Goal: Transaction & Acquisition: Purchase product/service

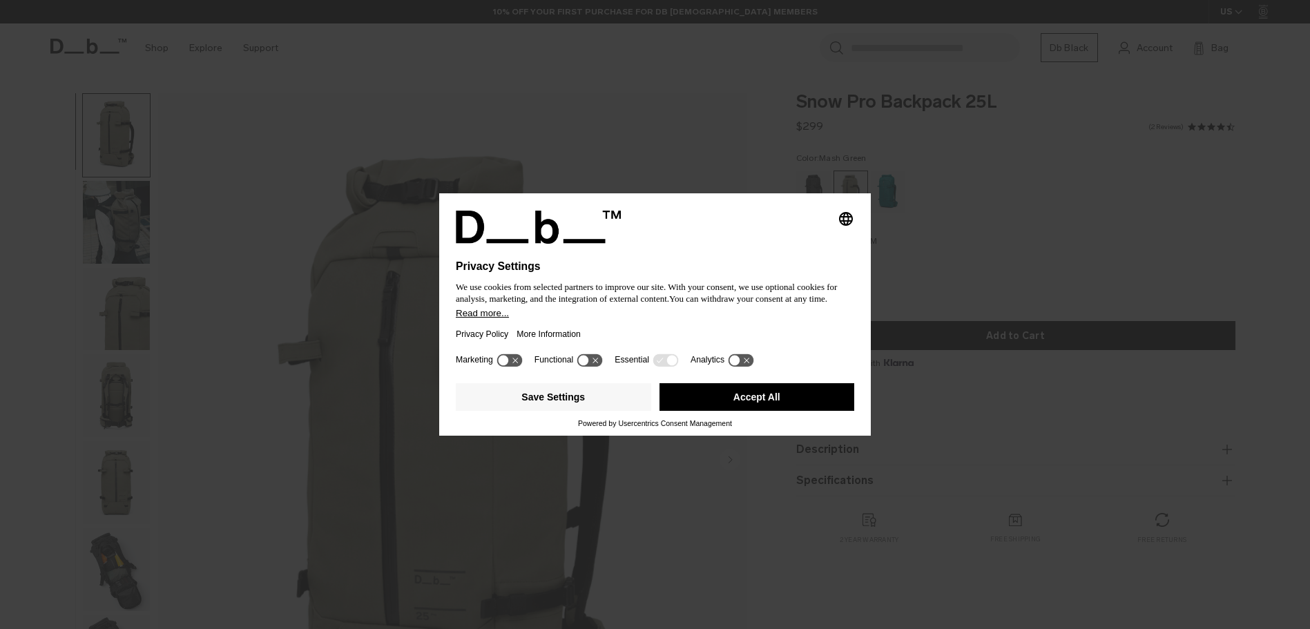
click at [786, 403] on button "Accept All" at bounding box center [757, 397] width 195 height 28
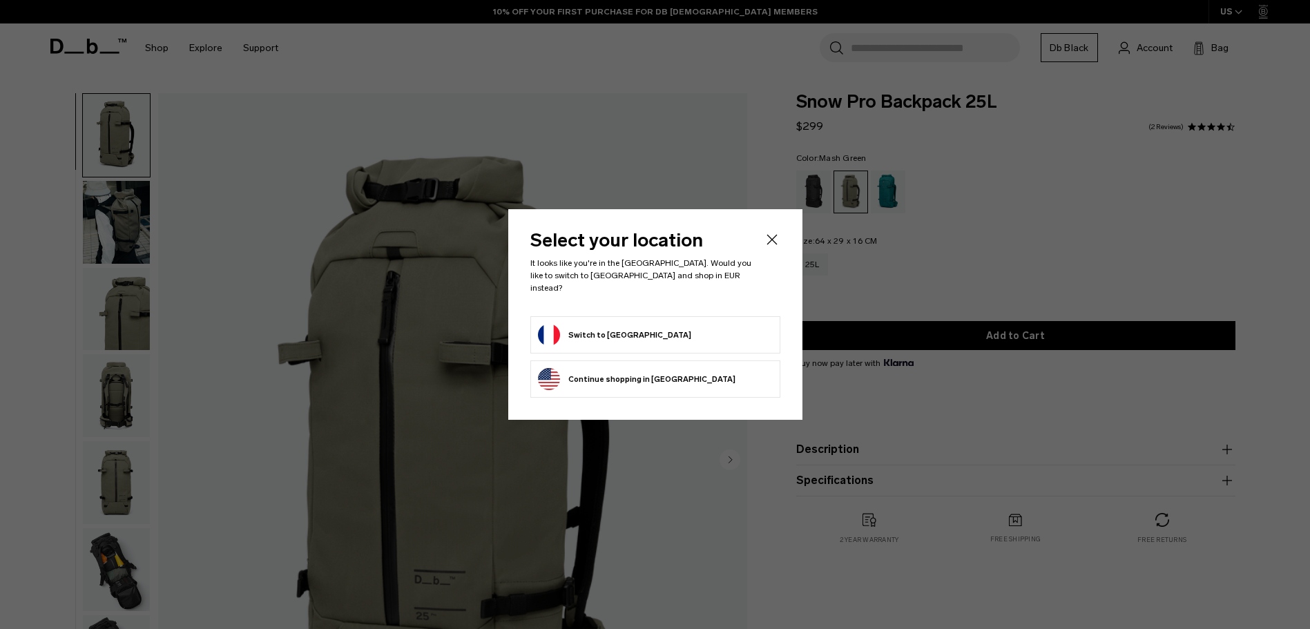
click at [606, 334] on button "Switch to [GEOGRAPHIC_DATA]" at bounding box center [614, 335] width 153 height 22
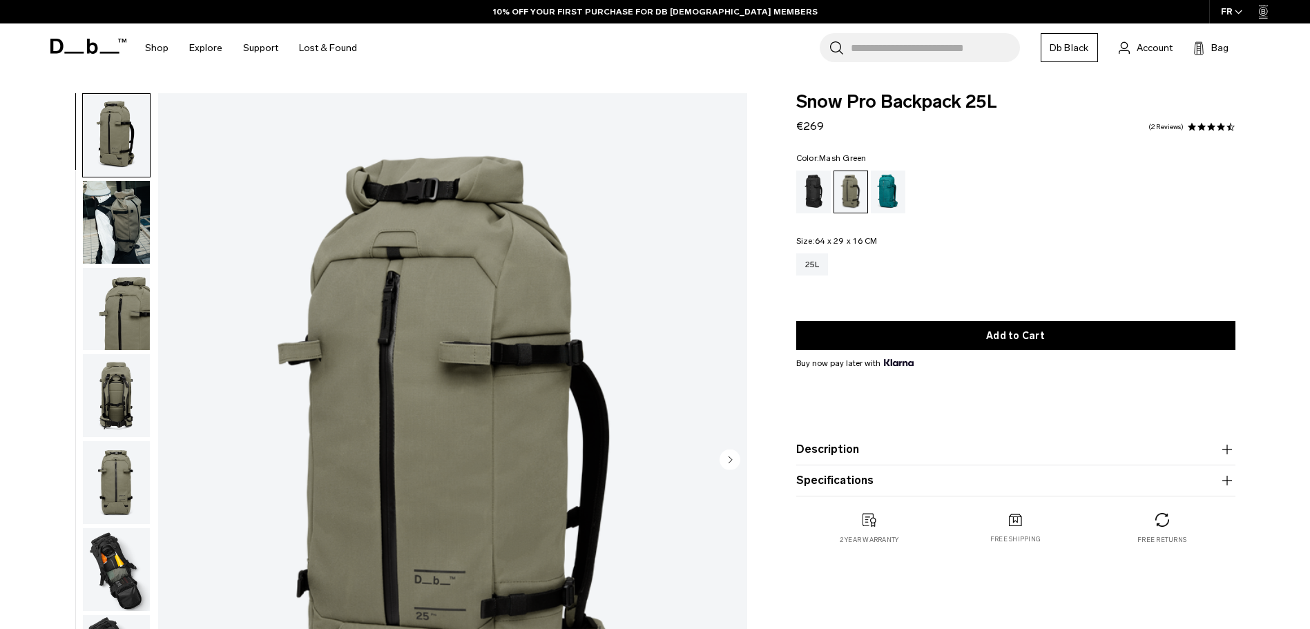
click at [159, 233] on img "1 / 12" at bounding box center [452, 461] width 589 height 736
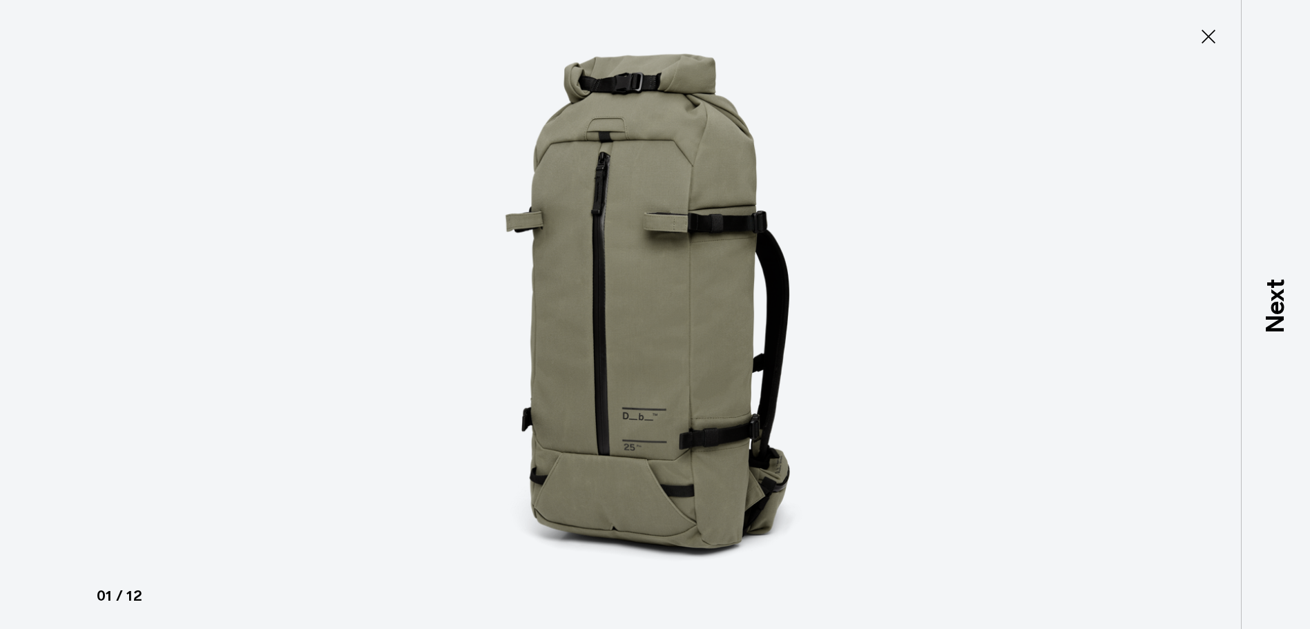
click at [133, 224] on div at bounding box center [655, 314] width 1310 height 629
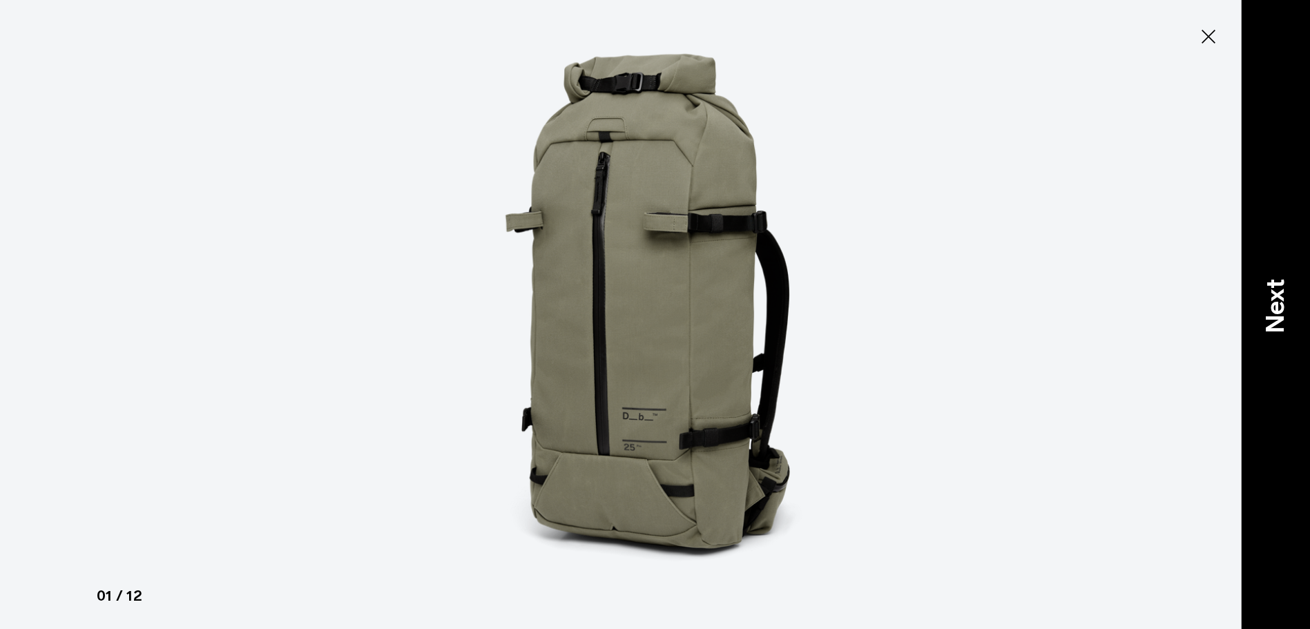
click at [1279, 304] on p "Next" at bounding box center [1275, 306] width 37 height 55
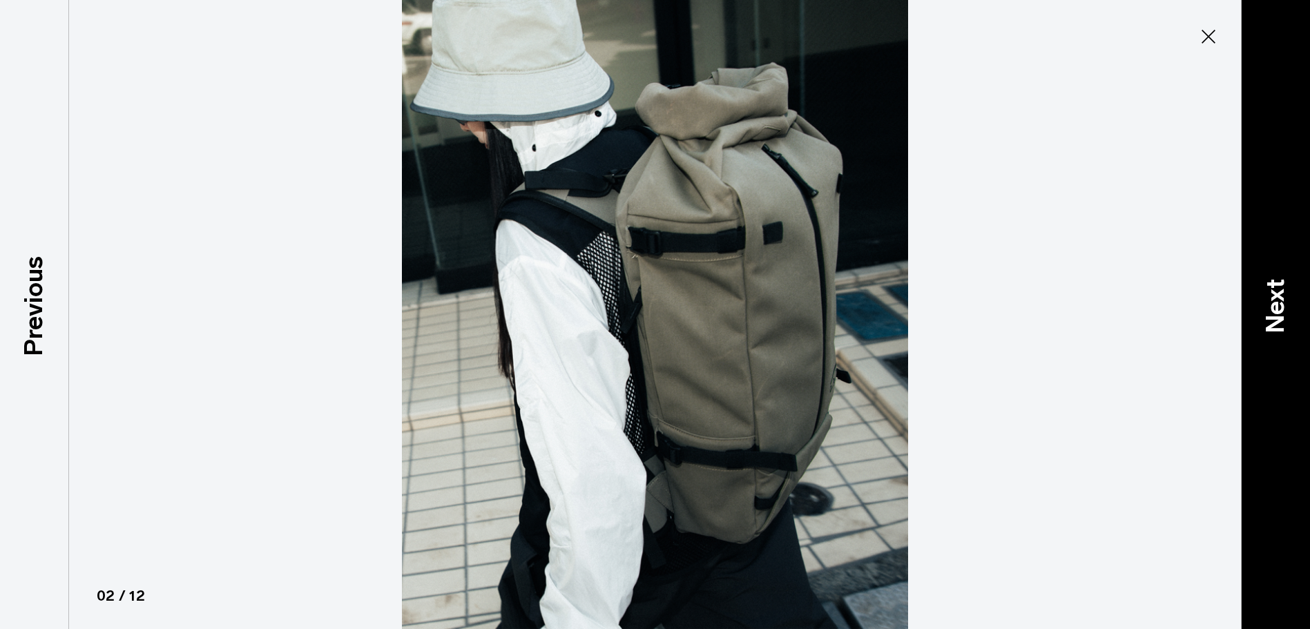
click at [1280, 304] on p "Next" at bounding box center [1275, 306] width 37 height 55
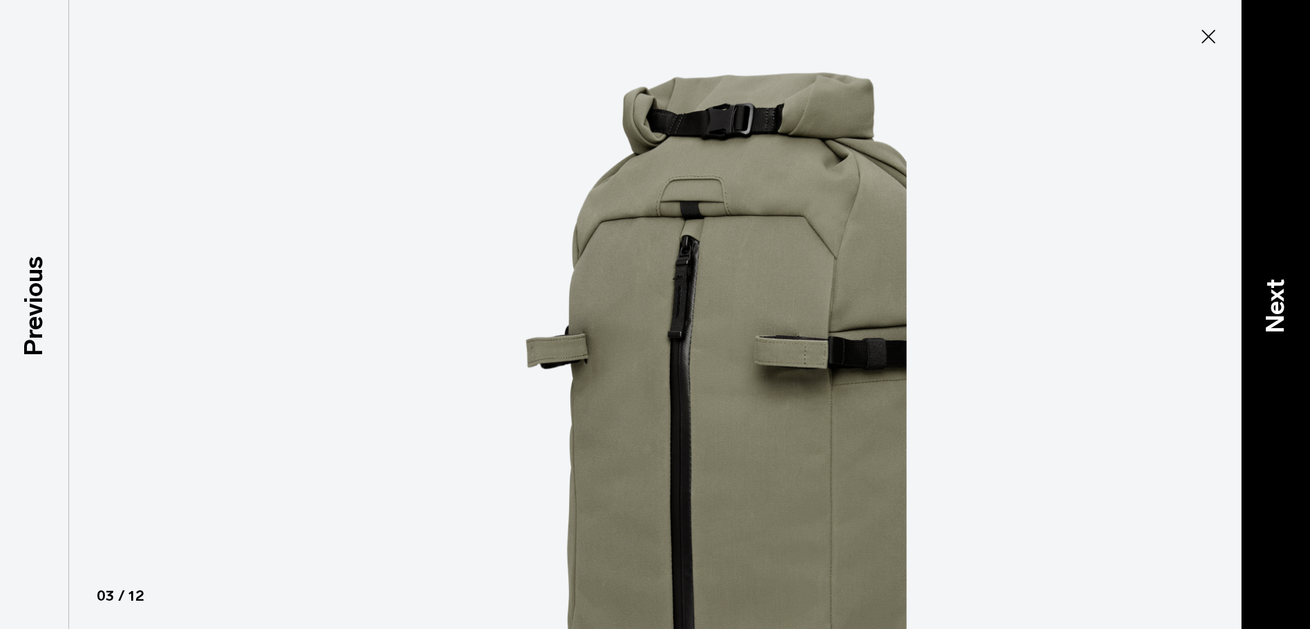
click at [1279, 305] on p "Next" at bounding box center [1275, 306] width 37 height 55
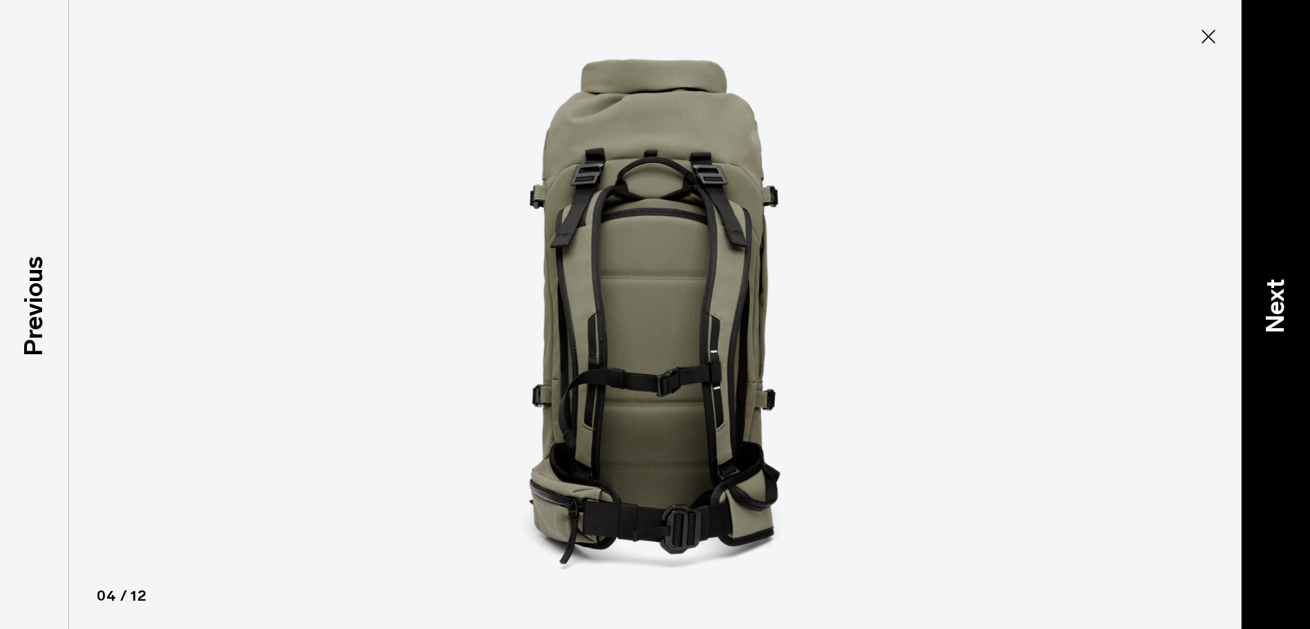
click at [1279, 305] on p "Next" at bounding box center [1275, 306] width 37 height 55
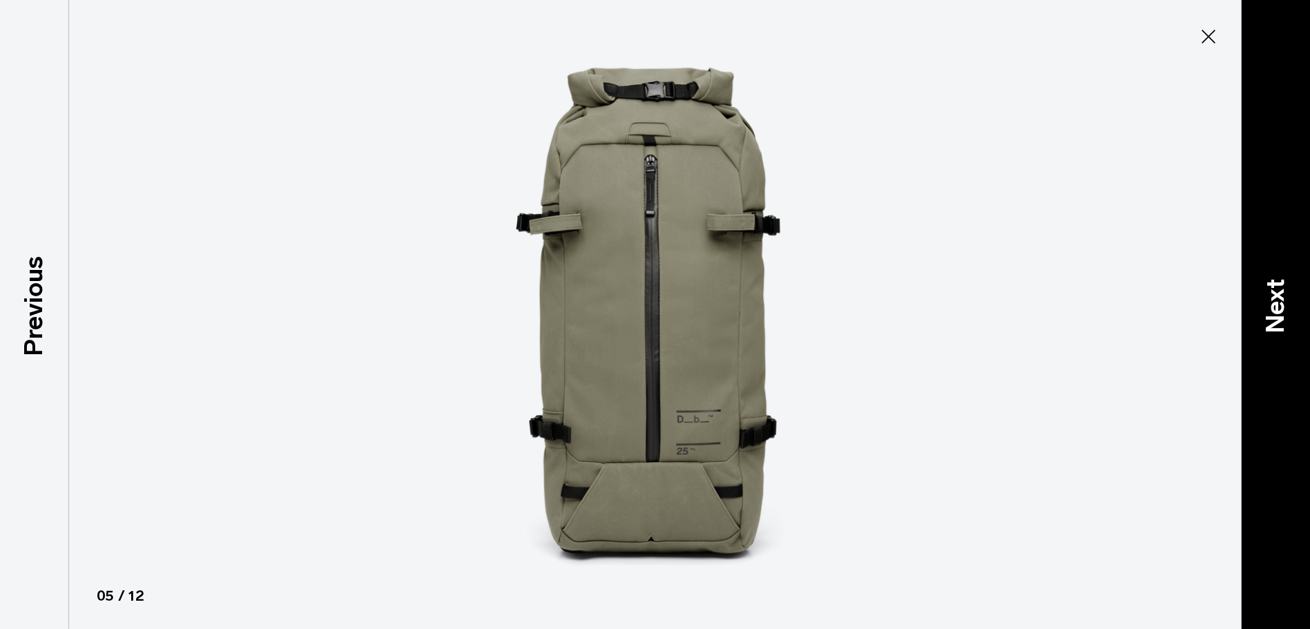
click at [1279, 305] on p "Next" at bounding box center [1275, 306] width 37 height 55
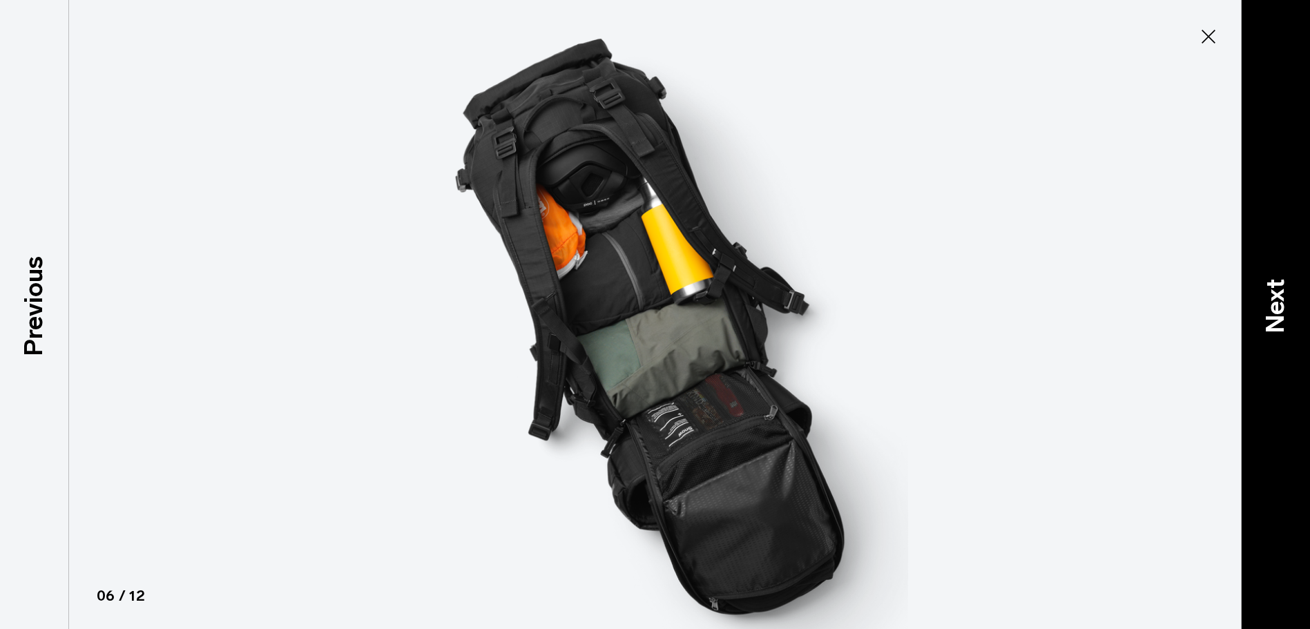
click at [1279, 305] on p "Next" at bounding box center [1275, 306] width 37 height 55
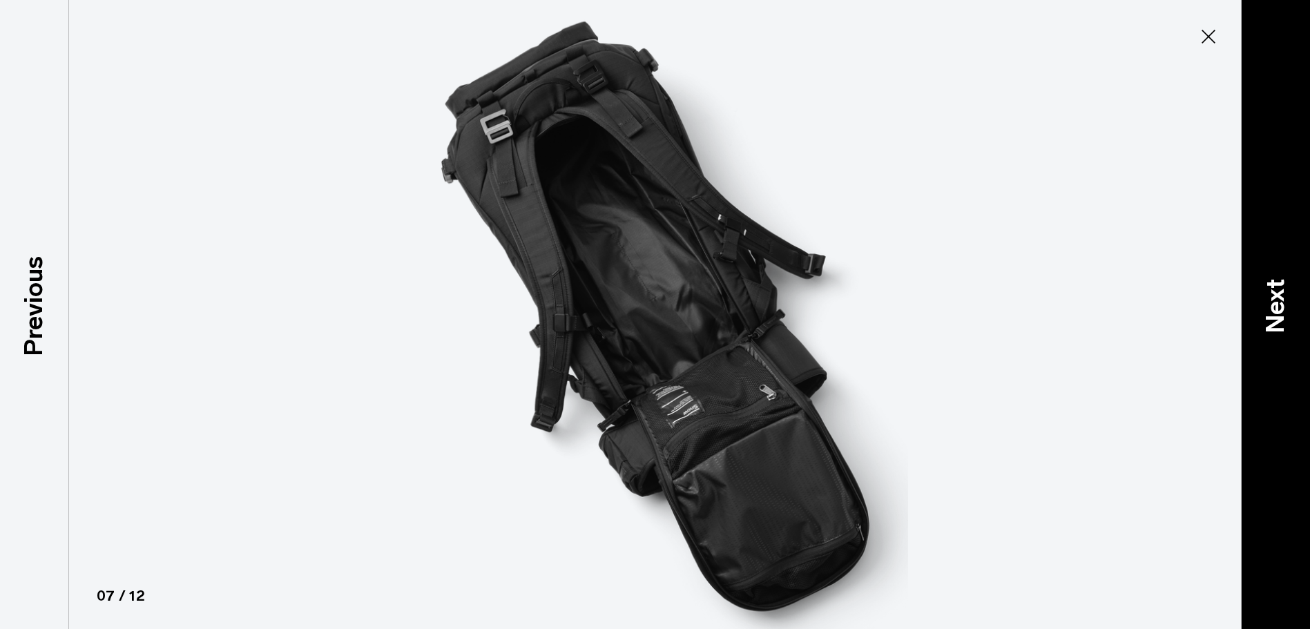
click at [1275, 301] on p "Next" at bounding box center [1275, 306] width 37 height 55
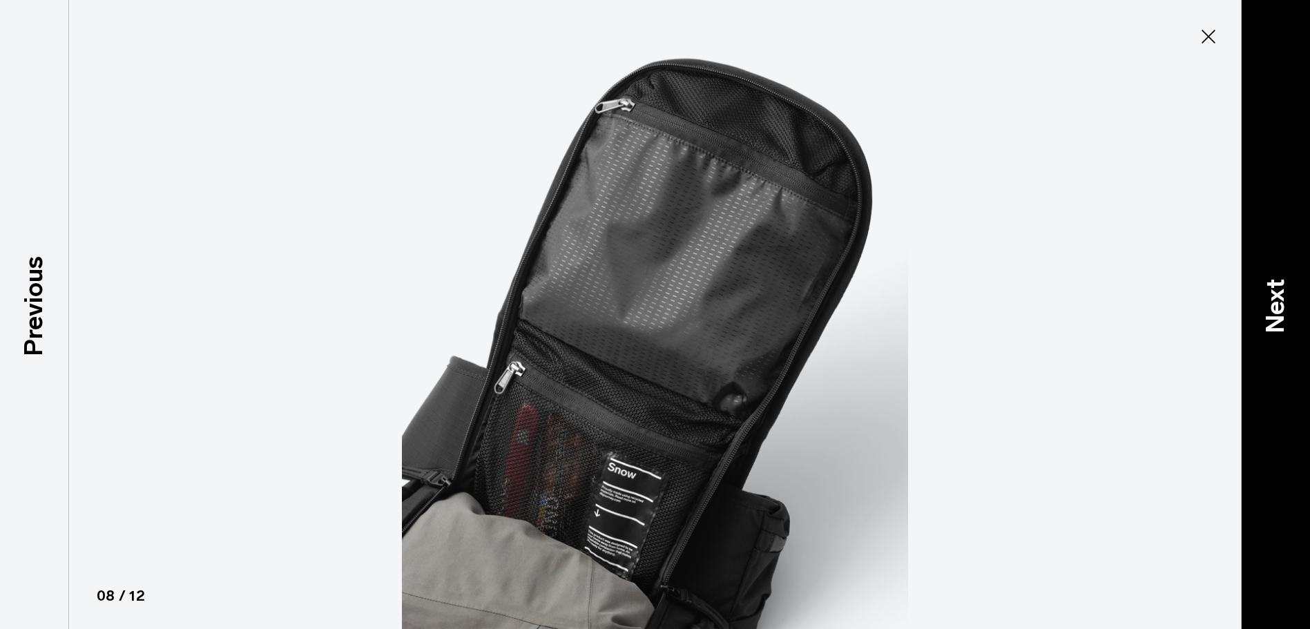
click at [1275, 301] on p "Next" at bounding box center [1275, 306] width 37 height 55
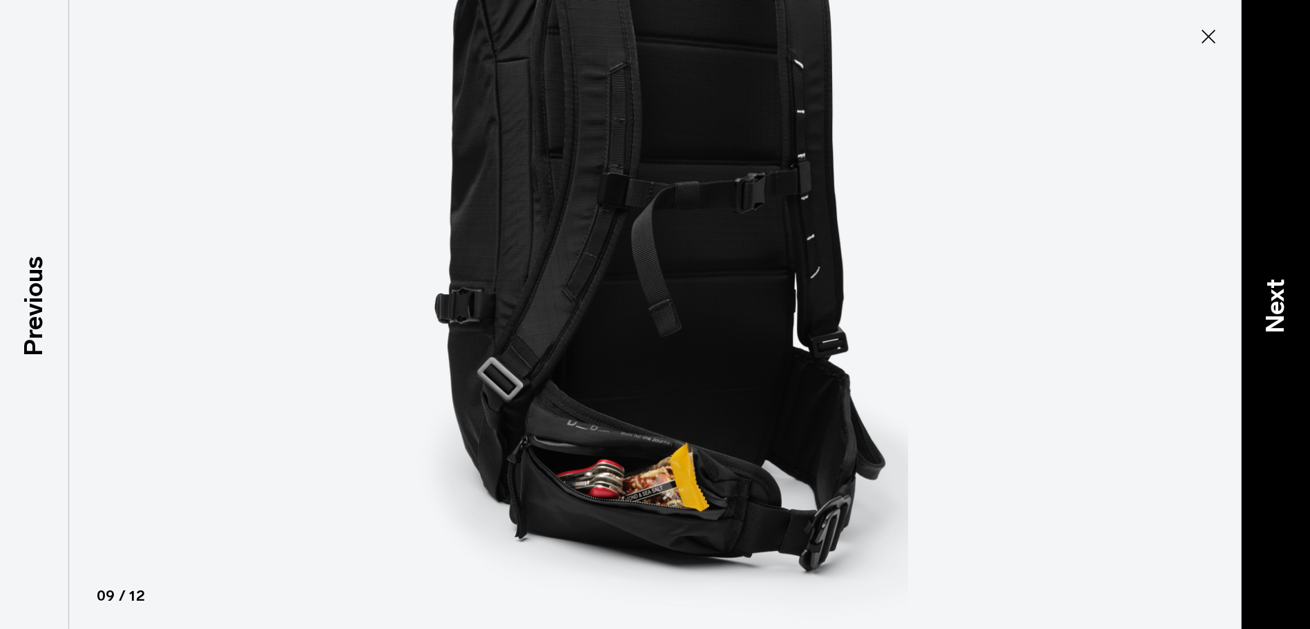
click at [1269, 309] on p "Next" at bounding box center [1275, 306] width 37 height 55
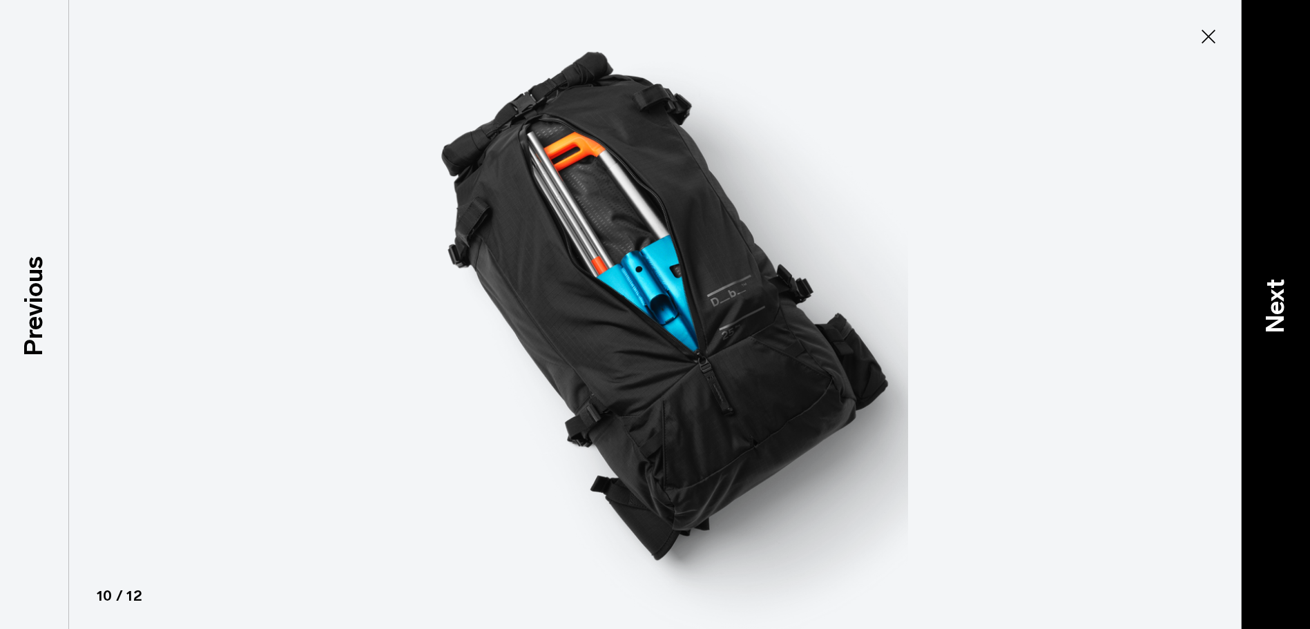
click at [1270, 318] on p "Next" at bounding box center [1275, 306] width 37 height 55
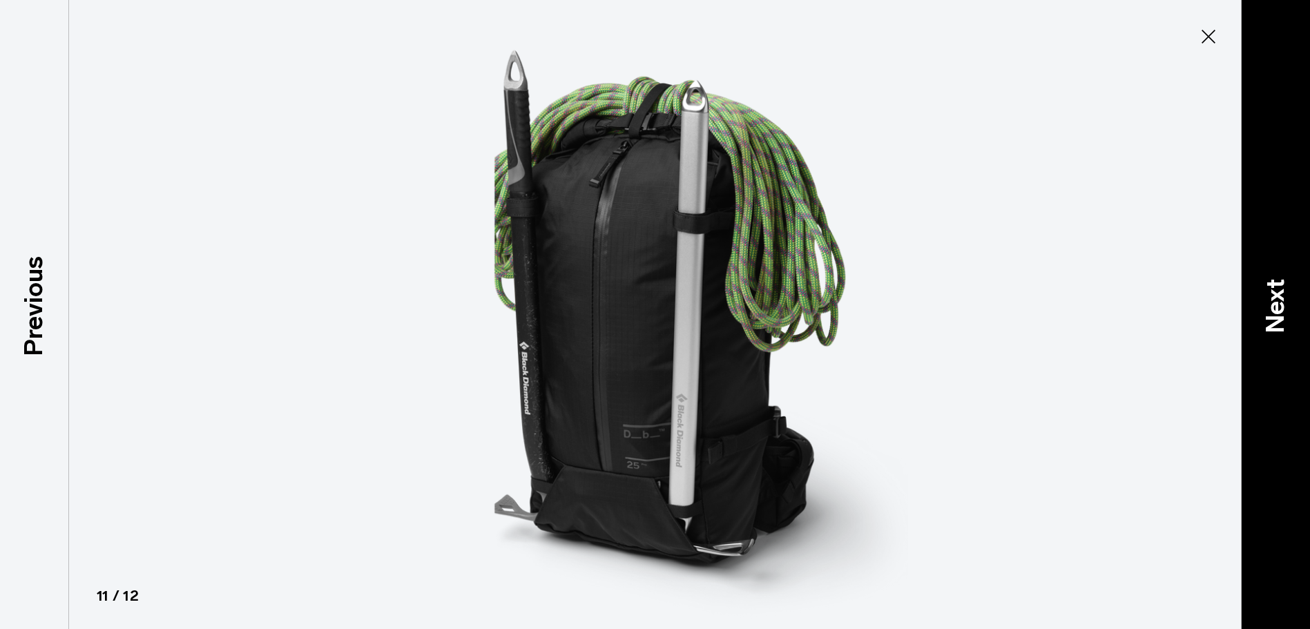
click at [1273, 296] on p "Next" at bounding box center [1275, 306] width 37 height 55
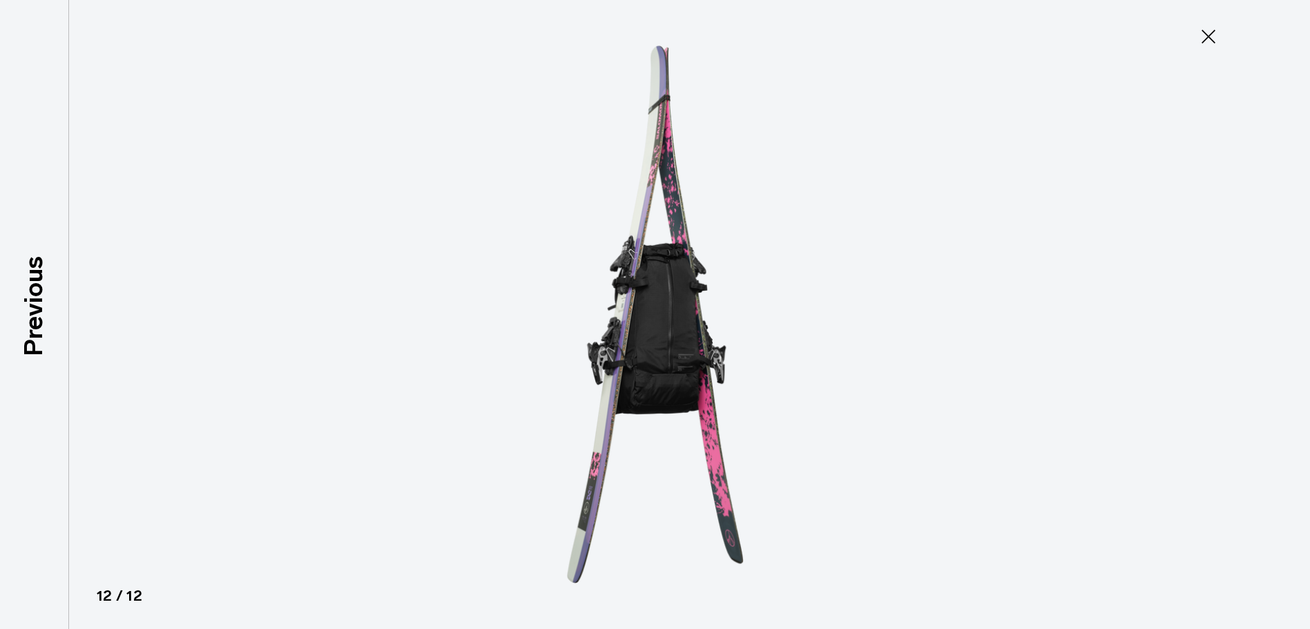
click at [1205, 39] on icon at bounding box center [1209, 37] width 22 height 22
